Goal: Task Accomplishment & Management: Complete application form

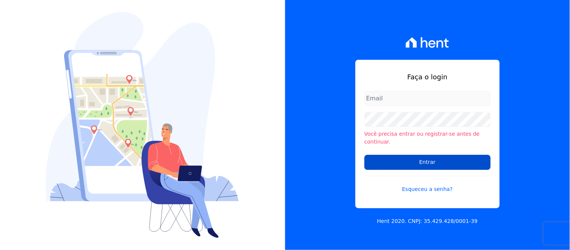
type input "contato@ayaimob.me"
click at [432, 158] on input "Entrar" at bounding box center [427, 162] width 126 height 15
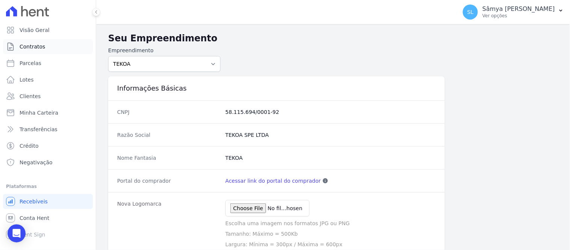
click at [34, 45] on span "Contratos" at bounding box center [33, 47] width 26 height 8
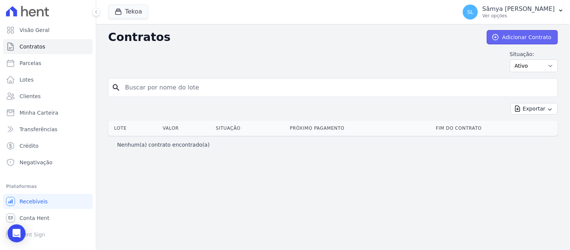
click at [533, 33] on link "Adicionar Contrato" at bounding box center [522, 37] width 71 height 14
click at [137, 13] on button "Tekoa" at bounding box center [128, 12] width 40 height 14
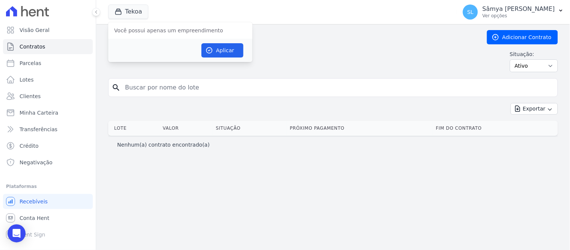
click at [310, 51] on div "Situação: Ativo Todos Pausado Distratado Rascunho Expirado Encerrado" at bounding box center [333, 61] width 450 height 22
